Goal: Task Accomplishment & Management: Use online tool/utility

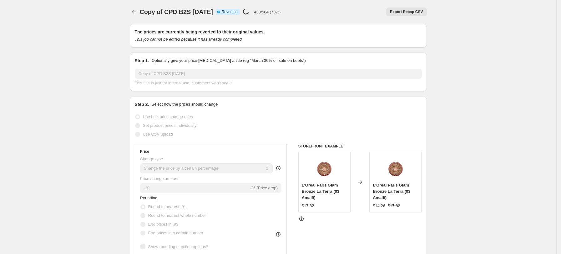
select select "percentage"
select select "tag"
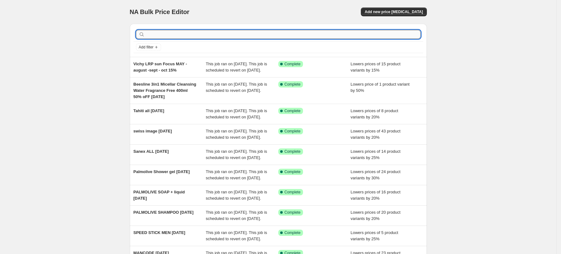
click at [177, 36] on input "text" at bounding box center [283, 34] width 274 height 9
type input "cpd"
